Goal: Navigation & Orientation: Find specific page/section

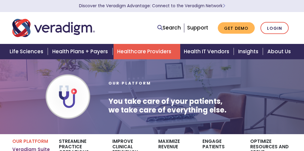
click at [152, 51] on link "Healthcare Providers" at bounding box center [147, 51] width 67 height 15
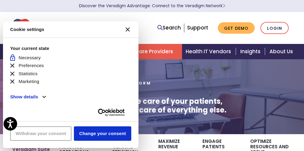
scroll to position [1454, 0]
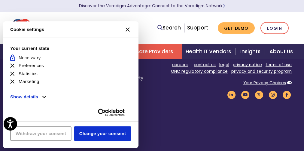
click at [79, 65] on li "Not allowed Preferences" at bounding box center [70, 65] width 121 height 7
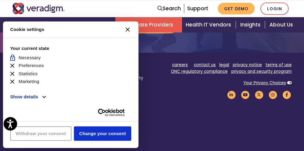
click at [130, 29] on icon "Close CMP widget" at bounding box center [128, 29] width 4 height 4
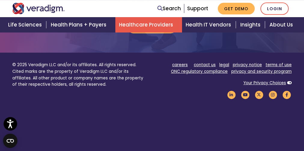
scroll to position [88, 0]
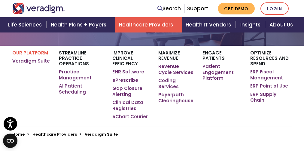
click at [152, 25] on link "Healthcare Providers" at bounding box center [148, 24] width 67 height 15
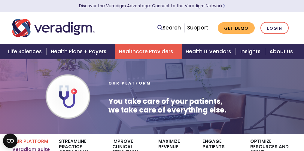
click at [10, 141] on icon "Open CMP widget" at bounding box center [10, 141] width 7 height 4
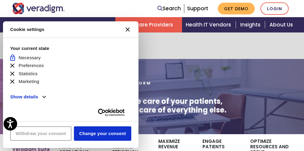
scroll to position [1454, 0]
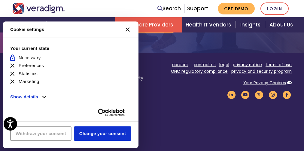
click at [79, 65] on li "Not allowed Preferences" at bounding box center [70, 65] width 121 height 7
click at [130, 29] on icon "Close CMP widget" at bounding box center [128, 29] width 4 height 4
